Goal: Information Seeking & Learning: Learn about a topic

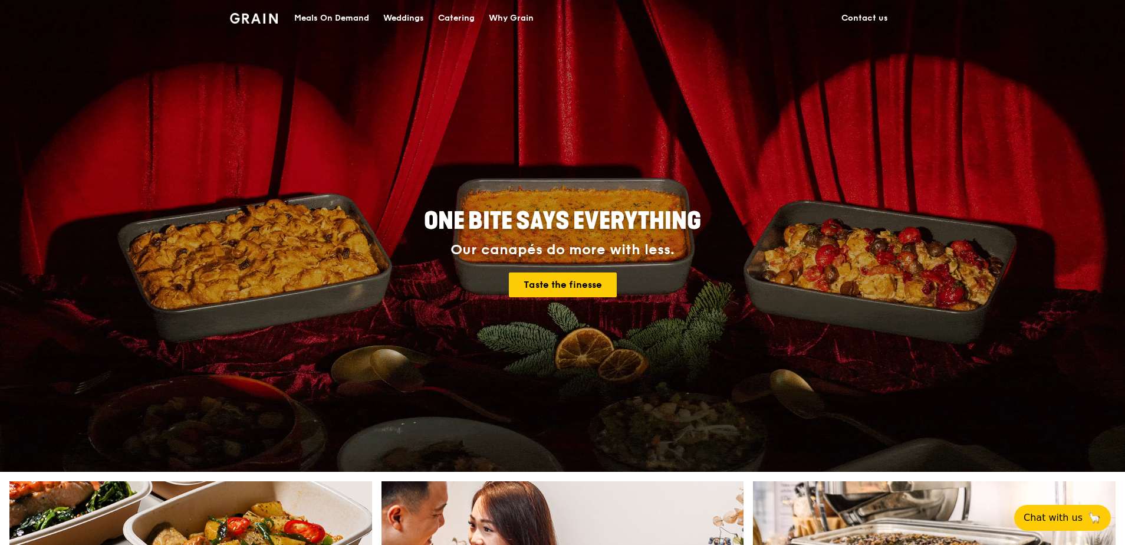
click at [870, 18] on link "Contact us" at bounding box center [864, 18] width 61 height 35
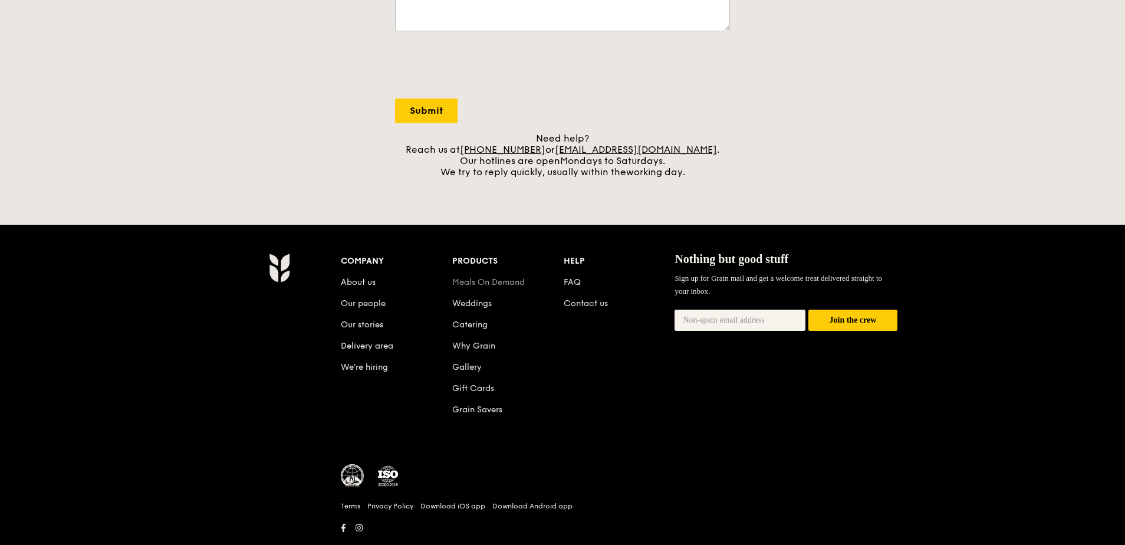
scroll to position [413, 0]
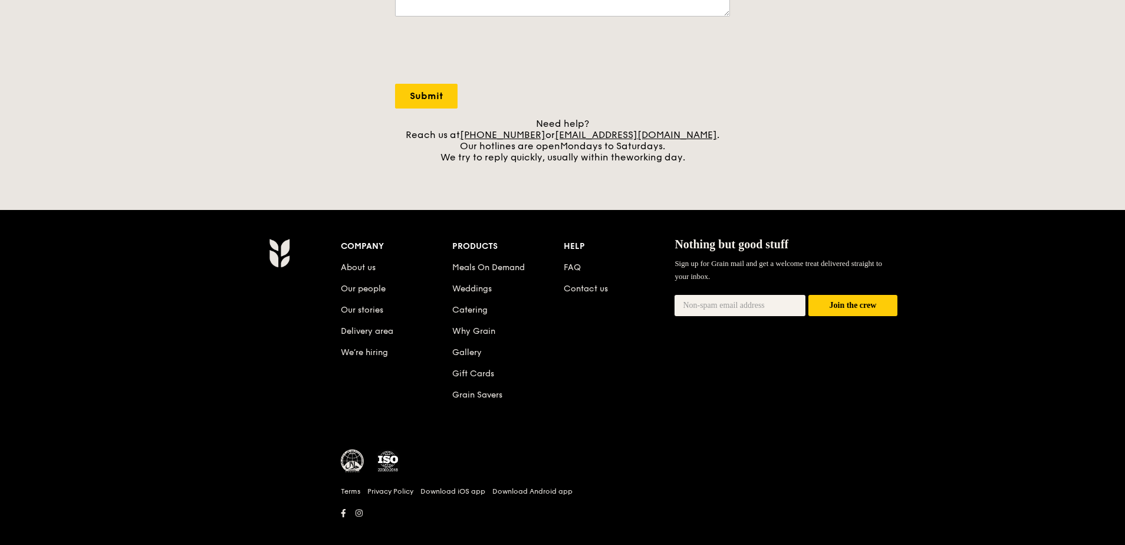
click at [359, 242] on div "Company" at bounding box center [396, 246] width 111 height 17
click at [365, 264] on link "About us" at bounding box center [358, 267] width 35 height 10
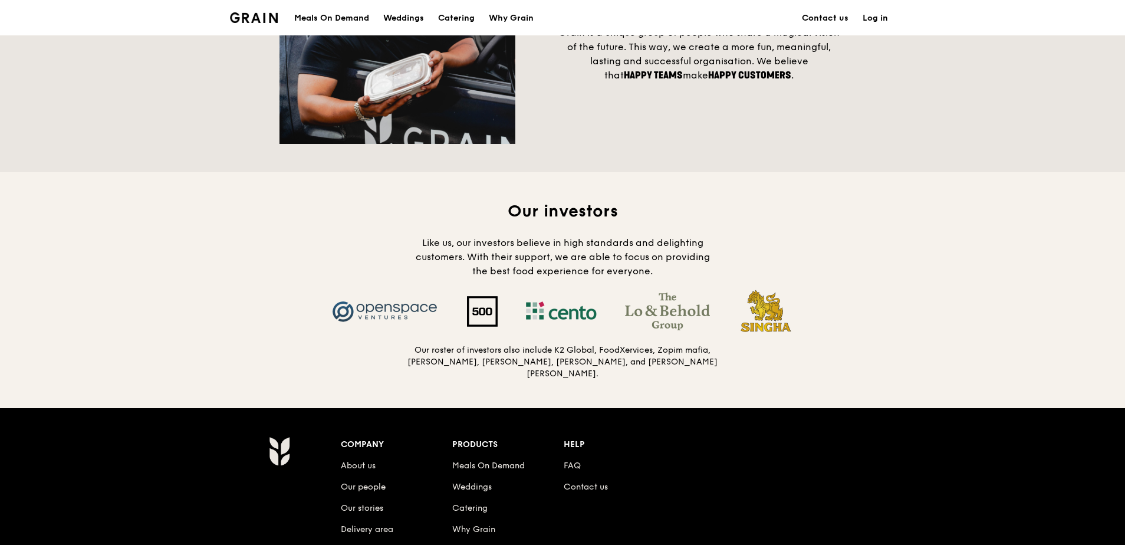
scroll to position [1120, 0]
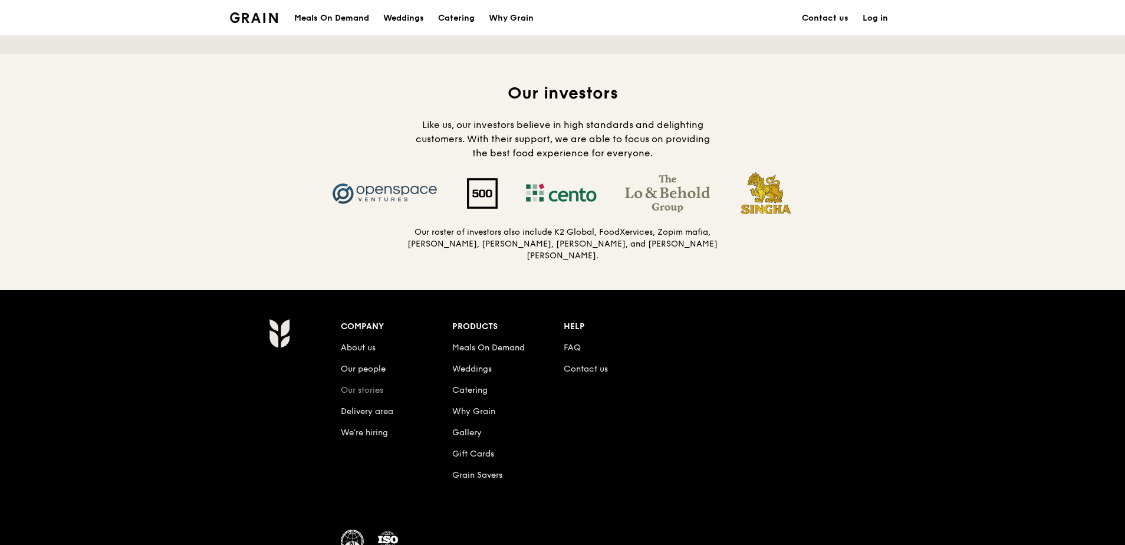
click at [368, 386] on link "Our stories" at bounding box center [362, 390] width 42 height 10
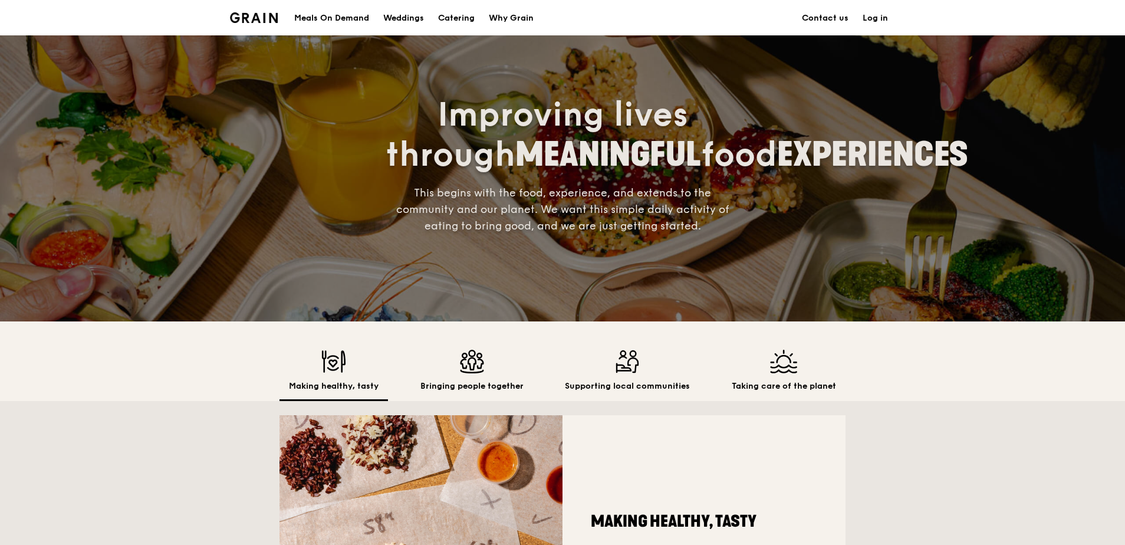
scroll to position [0, 0]
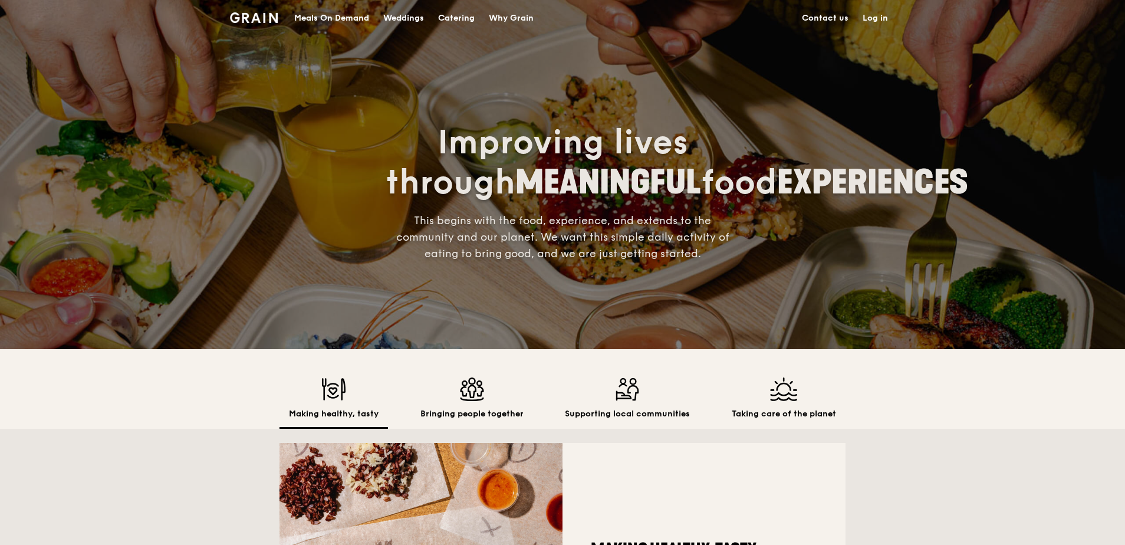
click at [315, 19] on div "Meals On Demand" at bounding box center [331, 18] width 75 height 35
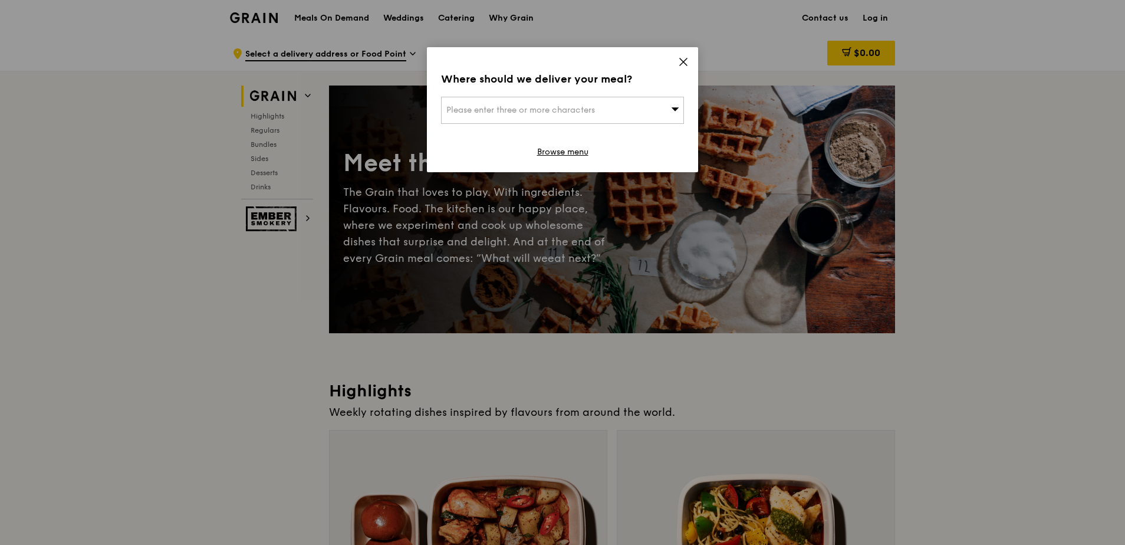
click at [680, 58] on icon at bounding box center [683, 62] width 11 height 11
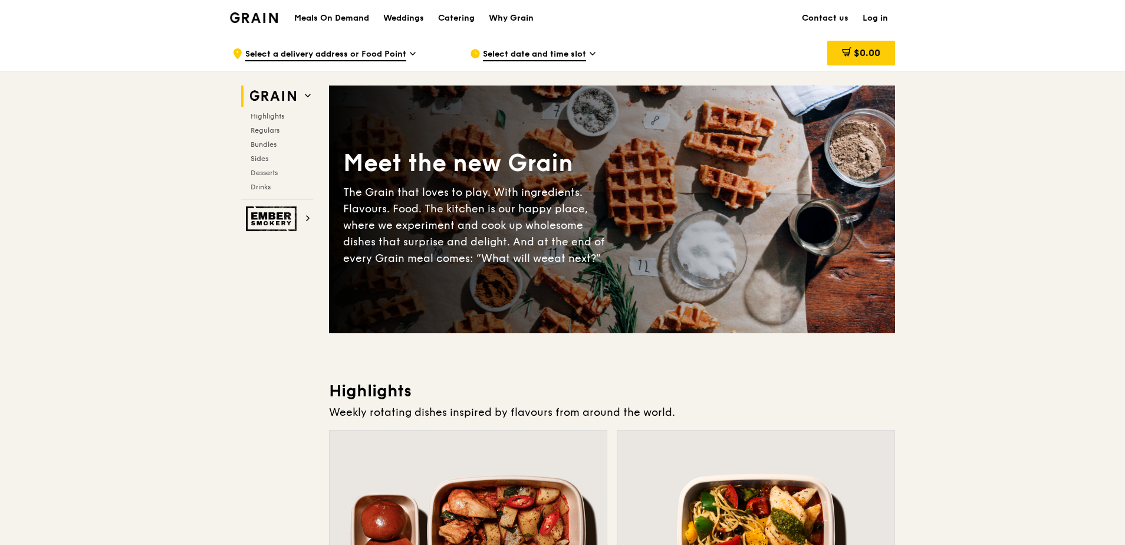
click at [516, 17] on div "Why Grain" at bounding box center [511, 18] width 45 height 35
